Goal: Task Accomplishment & Management: Use online tool/utility

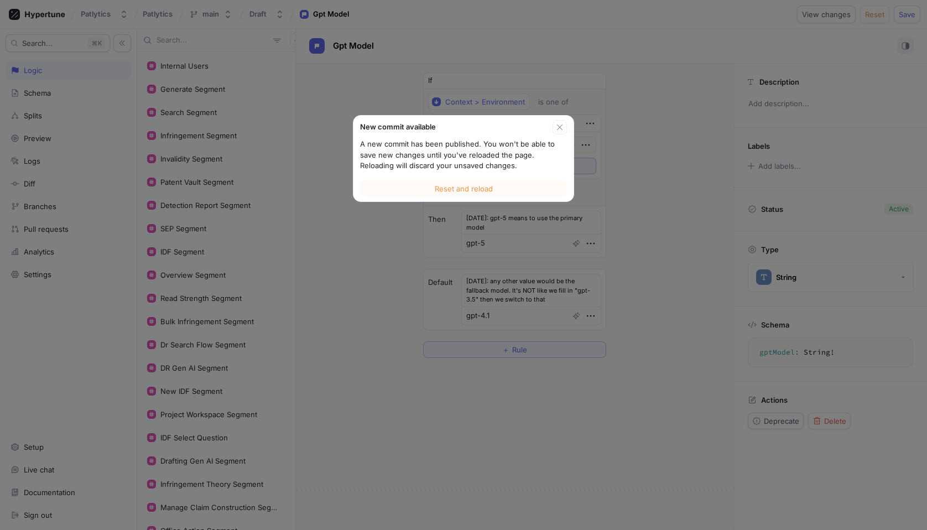
click at [390, 194] on button "Reset and reload" at bounding box center [463, 188] width 207 height 17
type textarea "x"
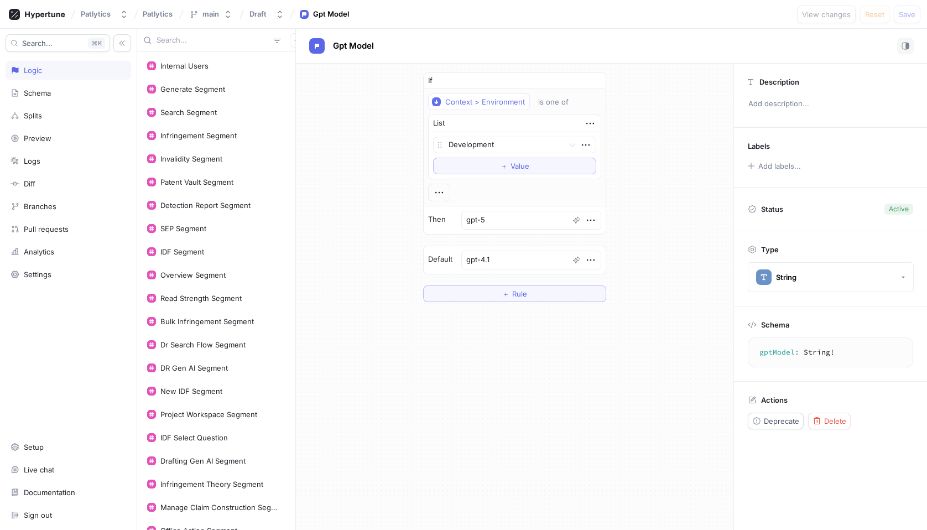
scroll to position [151, 0]
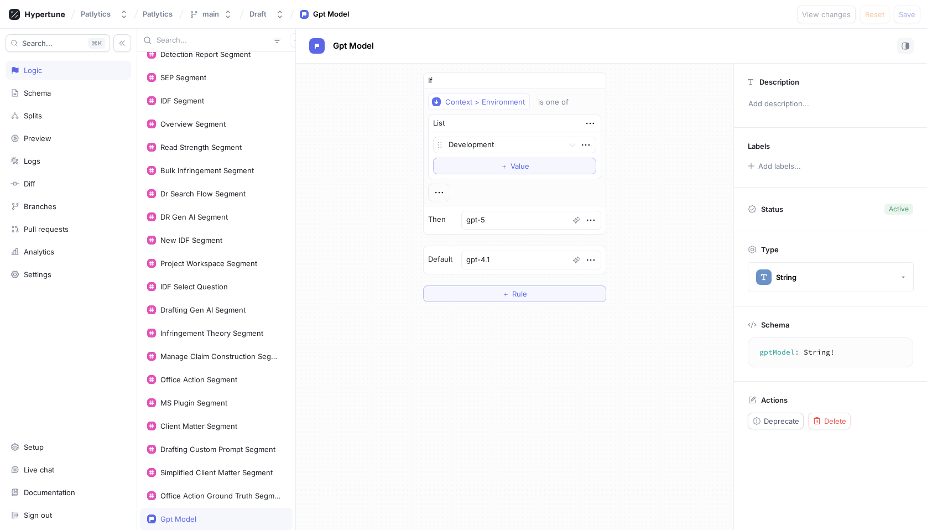
type textarea "x"
click at [589, 220] on icon "button" at bounding box center [591, 220] width 12 height 12
click at [637, 256] on div "Add note" at bounding box center [631, 259] width 94 height 19
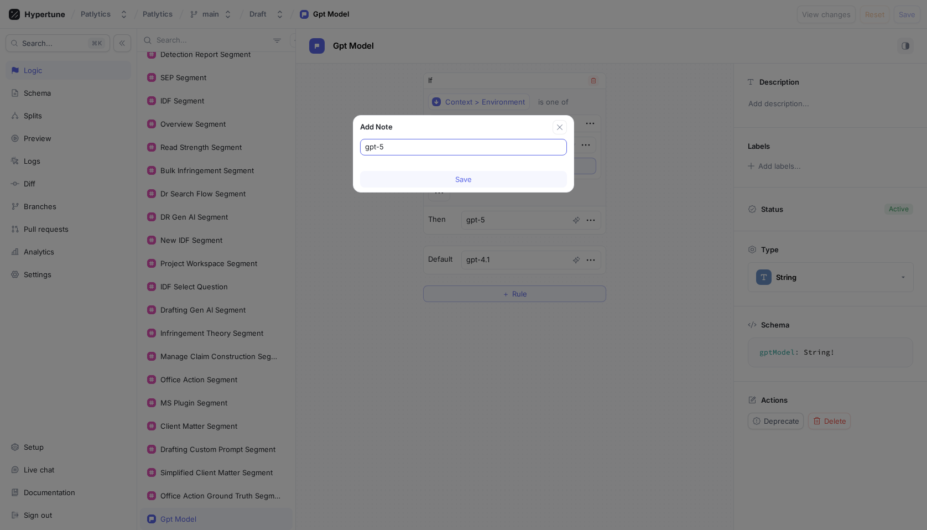
click at [368, 148] on input "gpt-5" at bounding box center [463, 147] width 197 height 11
click at [486, 148] on input ""gpt-5" makes the code to use the primary model" at bounding box center [463, 147] width 197 height 11
type input "for now, "gpt-5" makes the code to use the "primary" model"
click at [482, 182] on button "Save" at bounding box center [463, 179] width 207 height 17
type textarea "x"
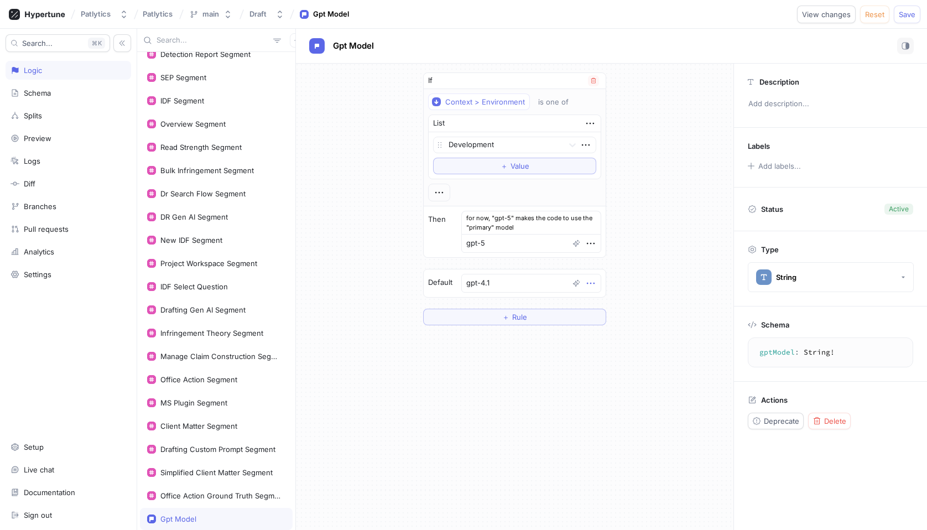
click at [592, 283] on icon "button" at bounding box center [591, 283] width 12 height 12
click at [611, 318] on p "Add note" at bounding box center [614, 322] width 32 height 11
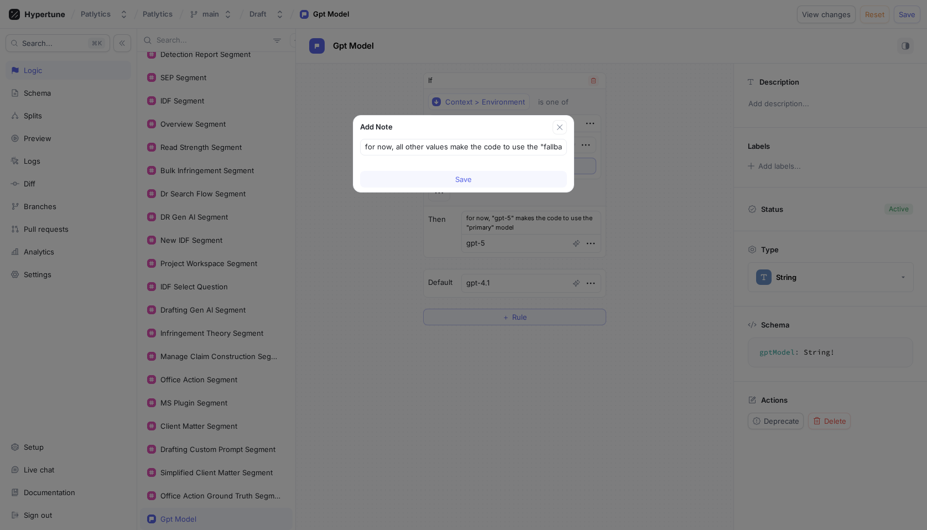
type input "for now, all other values make the code to use the "fallbac"
type textarea "x"
type input "[DATE]: for now, all other values make the code to use the "fallback" model"
click at [513, 183] on button "Save" at bounding box center [463, 179] width 207 height 17
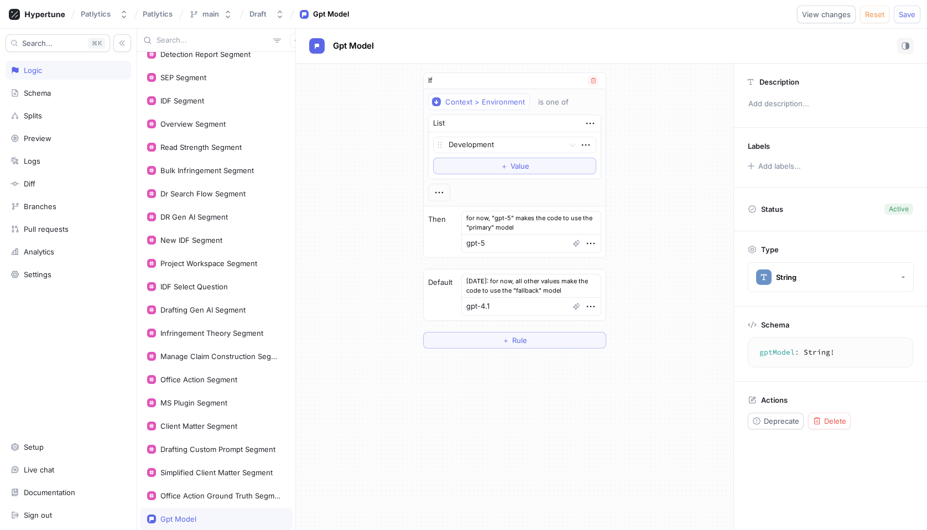
click at [582, 218] on div "for now, "gpt-5" makes the code to use the "primary" model" at bounding box center [531, 222] width 140 height 23
click at [585, 241] on icon "button" at bounding box center [591, 243] width 12 height 12
click at [606, 284] on p "Edit note" at bounding box center [613, 282] width 30 height 11
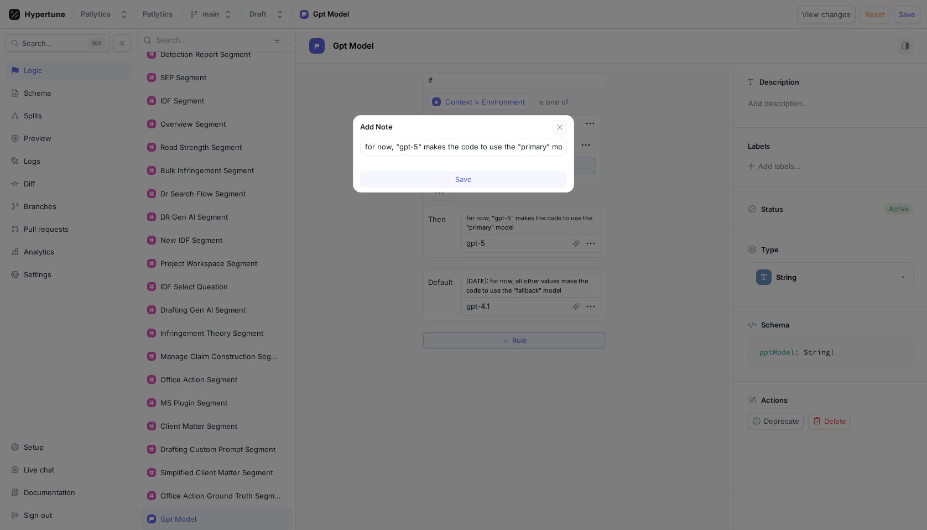
scroll to position [0, 7]
type textarea "x"
type input "[DATE]:for now, "gpt-5" makes the code to use the "primary" model"
click at [459, 178] on span "Save" at bounding box center [463, 179] width 17 height 7
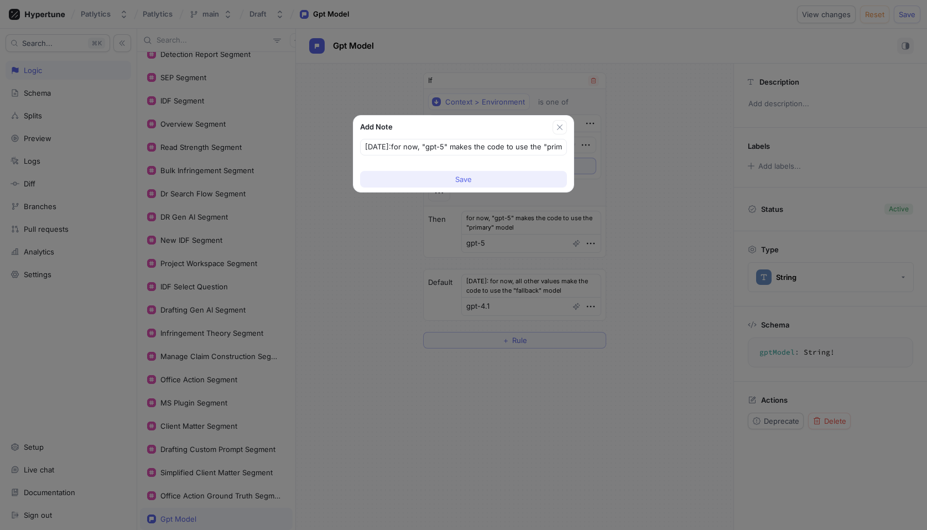
type textarea "x"
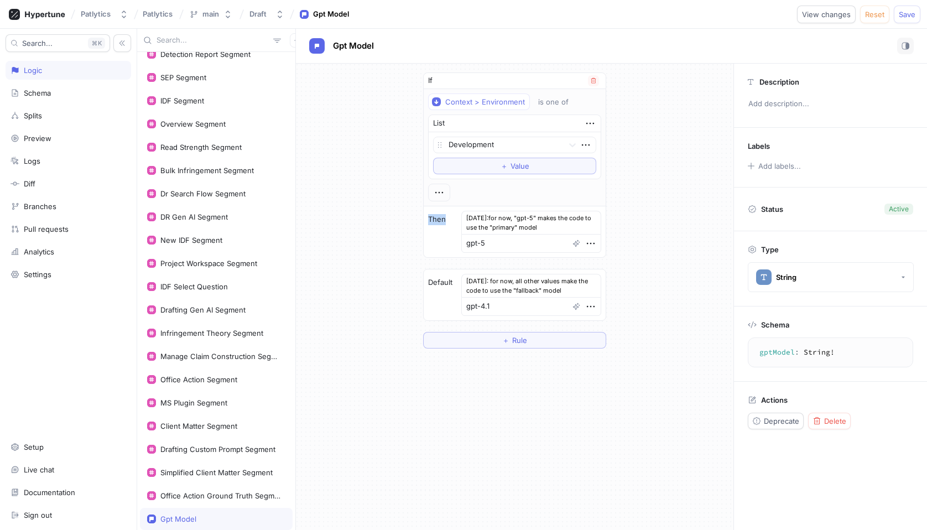
click at [459, 178] on div "Development To pick up a draggable item, press the space bar. While dragging, u…" at bounding box center [515, 155] width 172 height 46
click at [587, 247] on icon "button" at bounding box center [591, 243] width 12 height 12
click at [611, 279] on p "Edit note" at bounding box center [613, 282] width 30 height 11
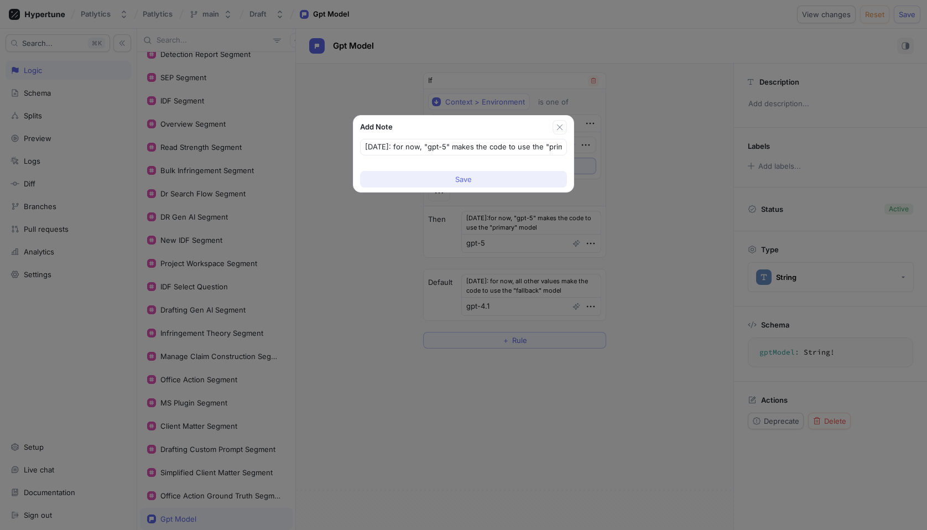
type input "[DATE]: for now, "gpt-5" makes the code to use the "primary" model"
click at [526, 174] on button "Save" at bounding box center [463, 179] width 207 height 17
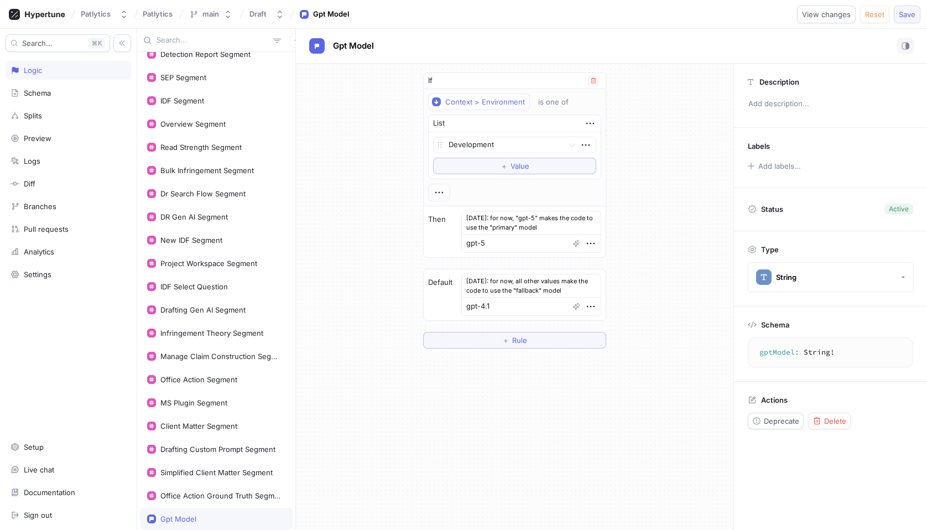
click at [915, 11] on span "Save" at bounding box center [907, 14] width 17 height 7
type textarea "x"
